Goal: Information Seeking & Learning: Understand process/instructions

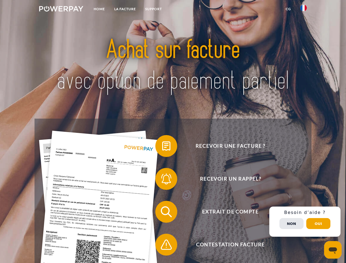
click at [61, 10] on img at bounding box center [61, 8] width 44 height 5
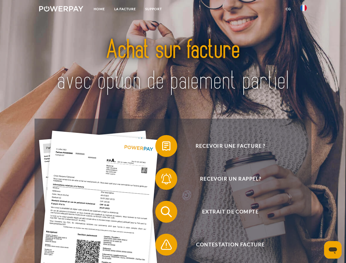
click at [304, 10] on img at bounding box center [304, 8] width 7 height 7
click at [289, 9] on link "CG" at bounding box center [288, 9] width 15 height 10
click at [162, 147] on span at bounding box center [158, 145] width 27 height 27
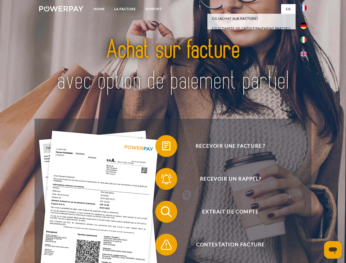
click at [162, 180] on span at bounding box center [158, 178] width 27 height 27
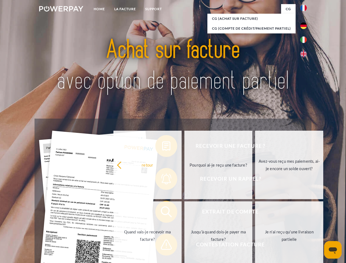
click at [185, 213] on link "Jusqu'à quand dois-je payer ma facture?" at bounding box center [219, 236] width 68 height 69
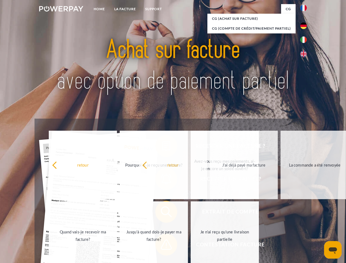
click at [162, 246] on span at bounding box center [158, 244] width 27 height 27
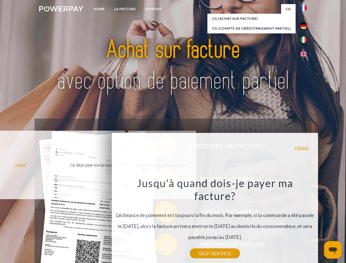
click at [305, 222] on div "Recevoir une facture ? Recevoir un rappel? Extrait de compte retour" at bounding box center [173, 228] width 277 height 219
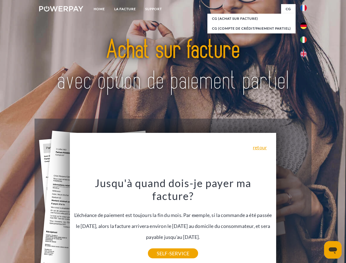
click at [292, 223] on span "Extrait de compte" at bounding box center [230, 212] width 134 height 22
click at [319, 224] on header "Home LA FACTURE Support" at bounding box center [173, 189] width 346 height 379
